Goal: Find specific page/section: Find specific page/section

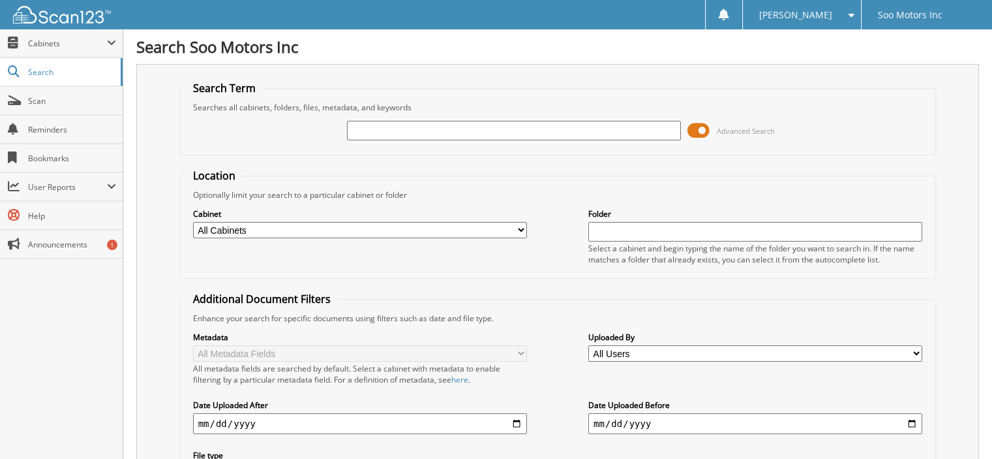
click at [440, 232] on select "All Cabinets ACCOUNTS PAYABLE ACCOUNTS RECEIVABLE CAR DEALS DEAL SUPPLIES DEPOS…" at bounding box center [360, 230] width 334 height 16
select select "38325"
click at [193, 222] on select "All Cabinets ACCOUNTS PAYABLE ACCOUNTS RECEIVABLE CAR DEALS DEAL SUPPLIES DEPOS…" at bounding box center [360, 230] width 334 height 16
click at [429, 127] on input "text" at bounding box center [514, 131] width 334 height 20
type input "4"
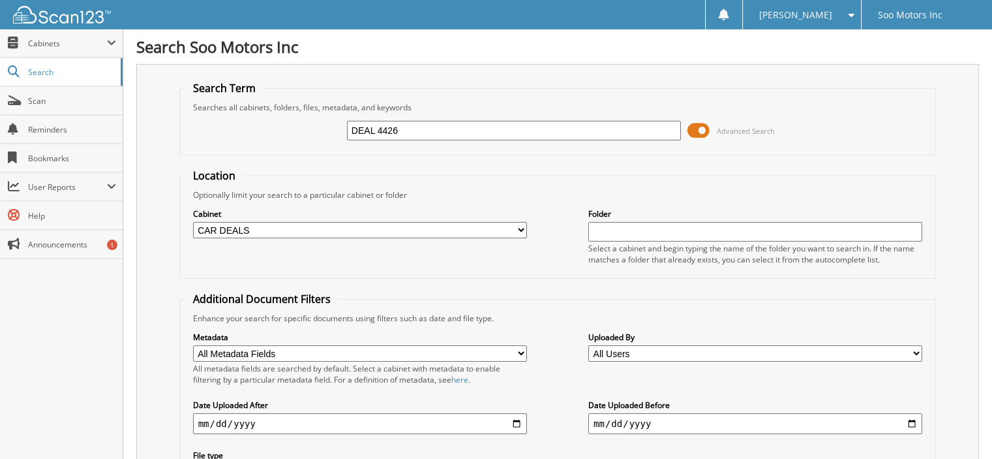
type input "DEAL 4426"
click at [631, 227] on input "text" at bounding box center [755, 232] width 334 height 20
type input "FEDERIGHE PRISCILLA"
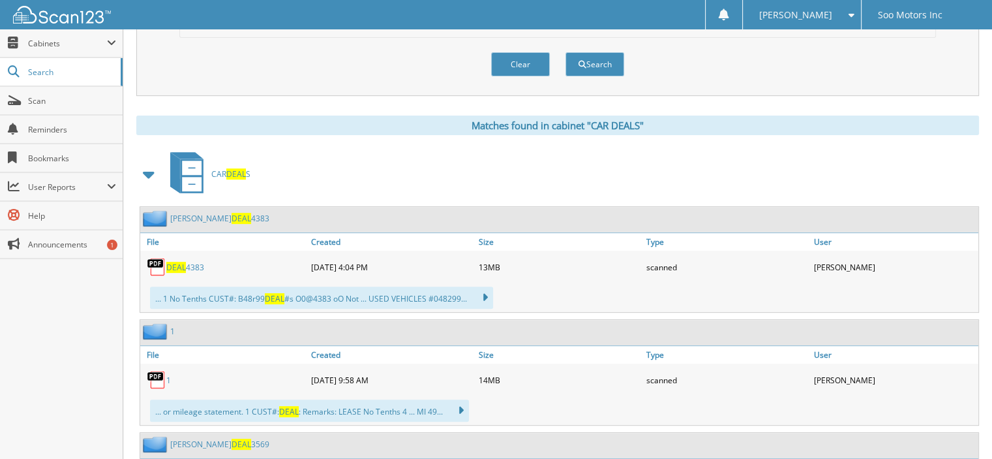
scroll to position [196, 0]
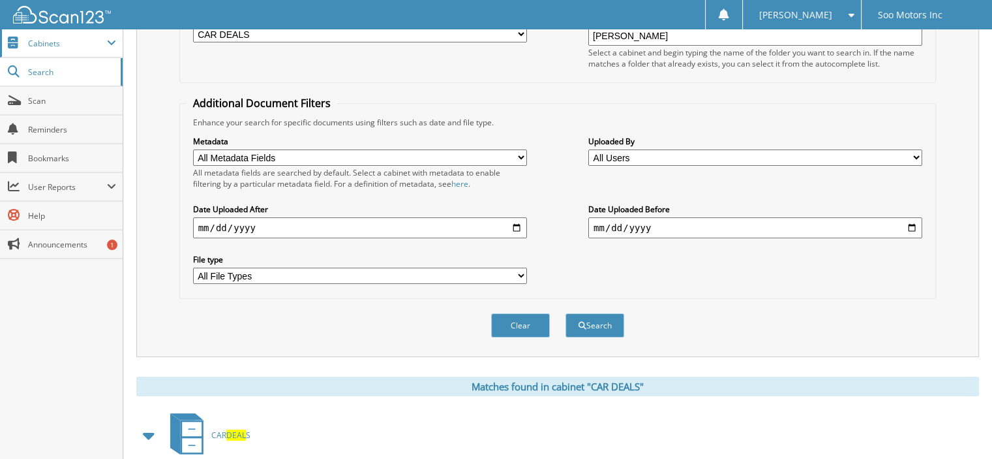
click at [61, 33] on span "Cabinets" at bounding box center [61, 43] width 123 height 28
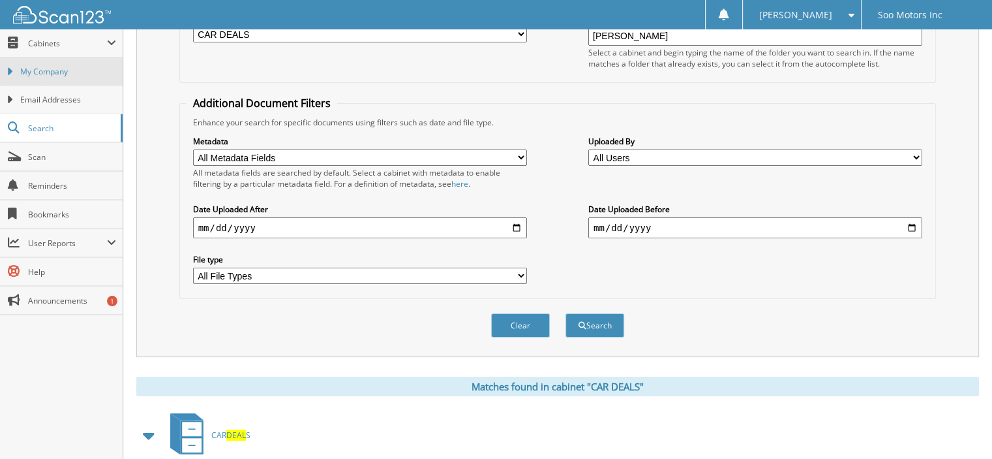
click at [62, 65] on link "My Company" at bounding box center [61, 71] width 123 height 28
